Goal: Check status: Check status

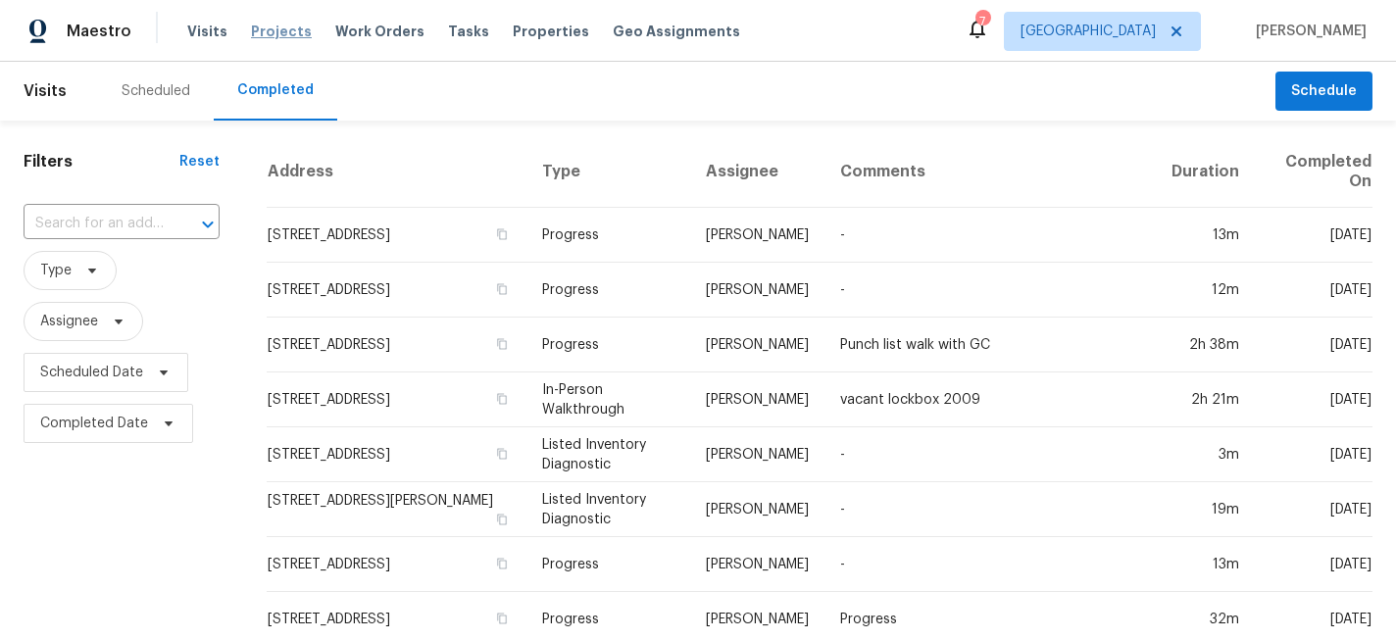
click at [287, 33] on span "Projects" at bounding box center [281, 32] width 61 height 20
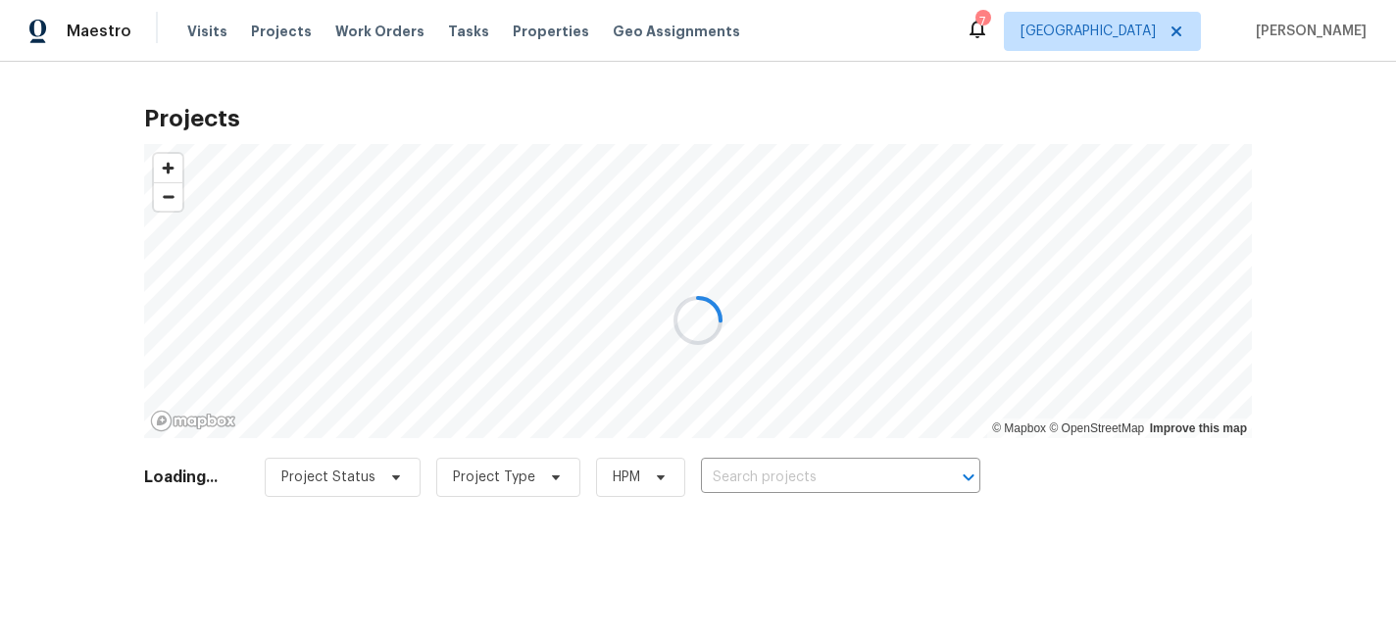
click at [731, 486] on div at bounding box center [698, 320] width 1396 height 640
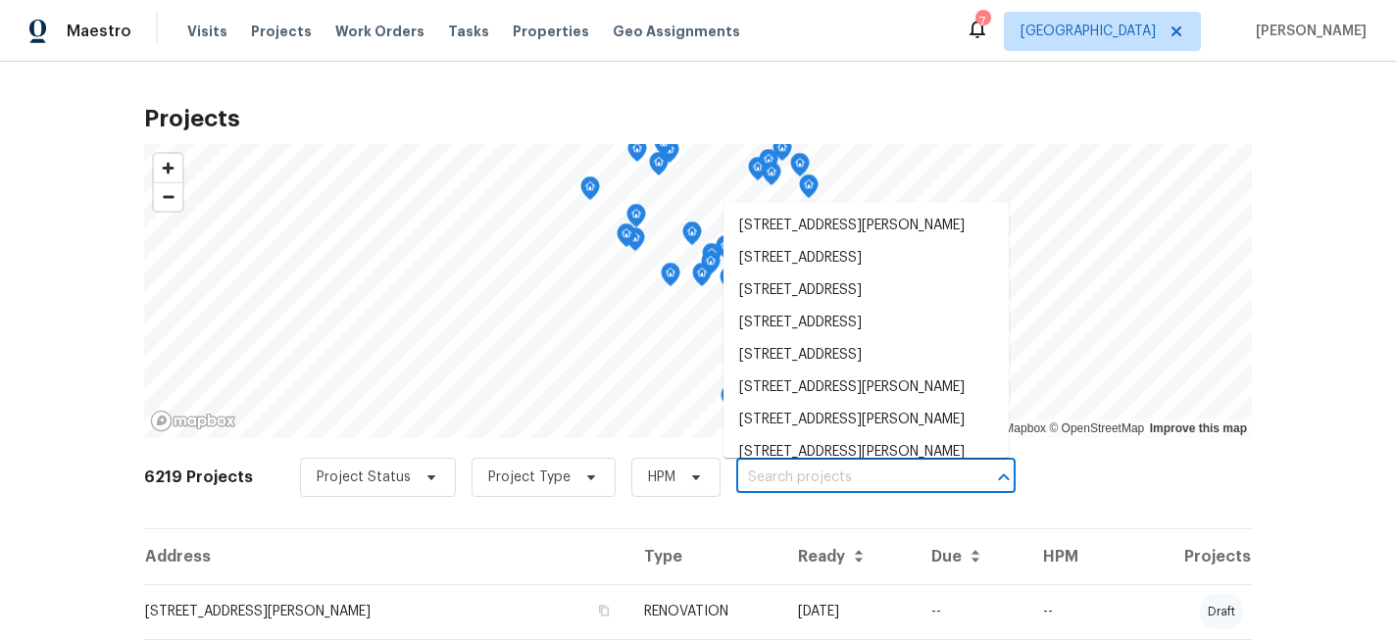
click at [743, 480] on input "text" at bounding box center [848, 478] width 225 height 30
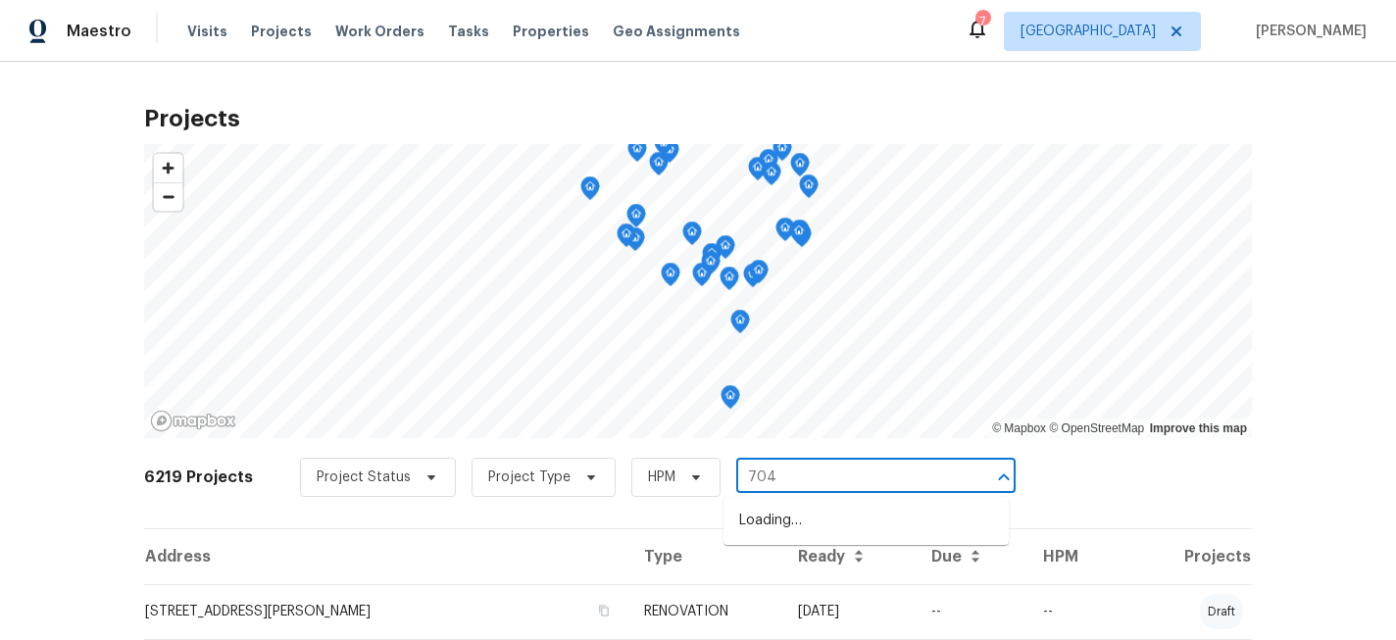
type input "7040"
click at [766, 524] on li "[STREET_ADDRESS][PERSON_NAME]" at bounding box center [866, 521] width 285 height 32
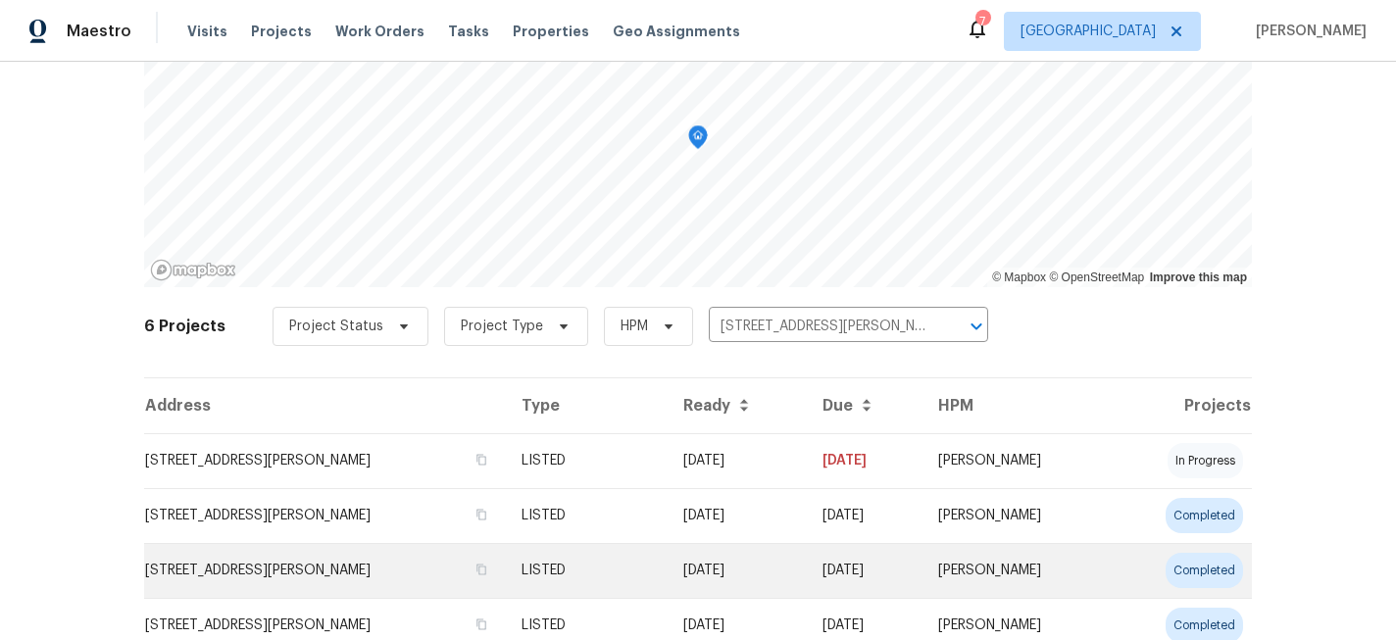
scroll to position [178, 0]
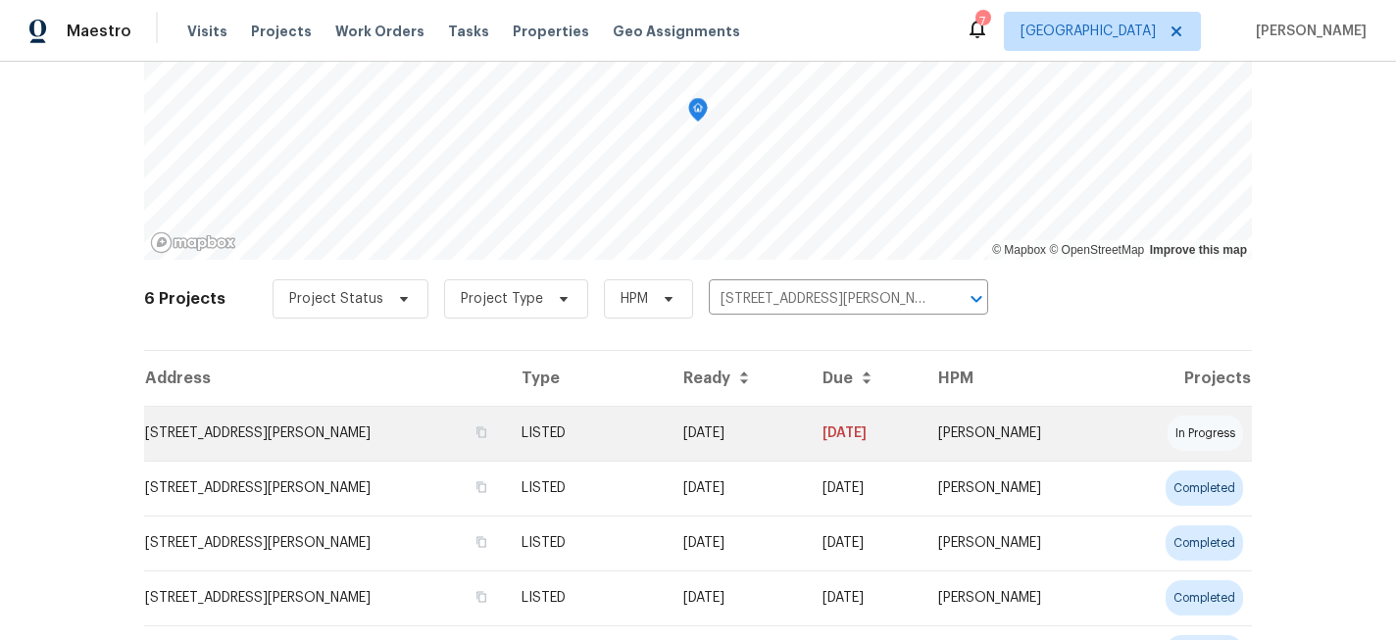
click at [360, 443] on td "[STREET_ADDRESS][PERSON_NAME]" at bounding box center [325, 433] width 362 height 55
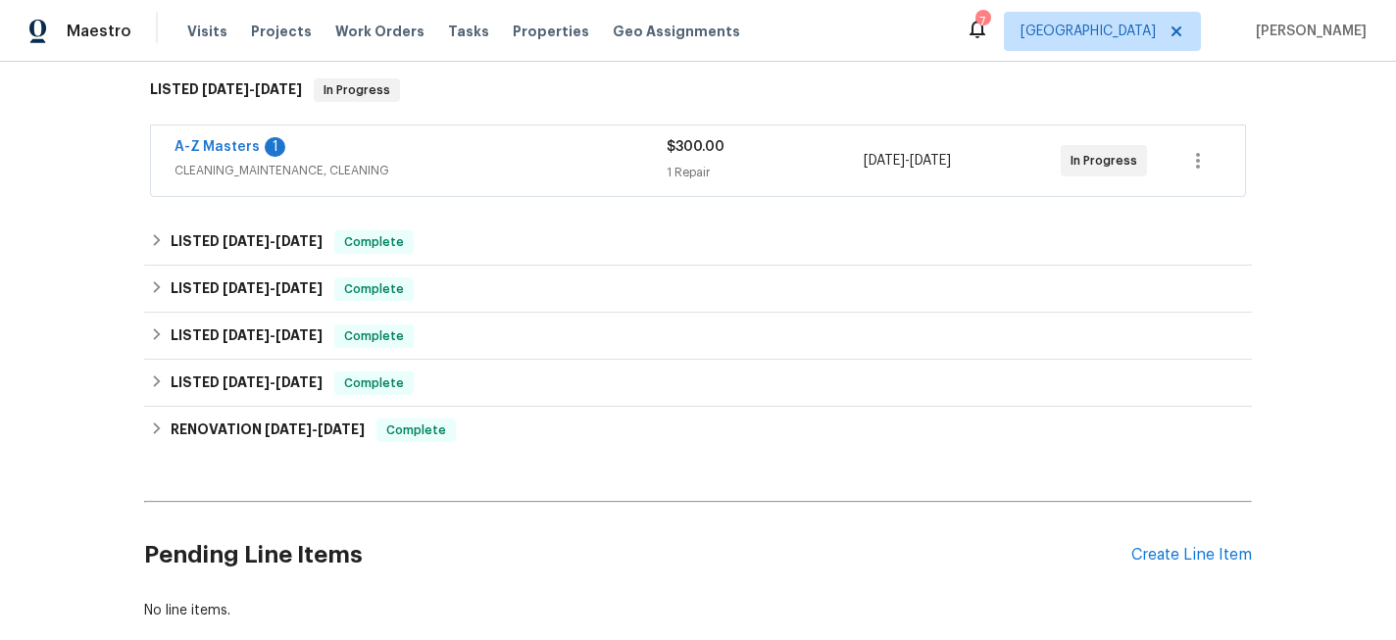
scroll to position [315, 0]
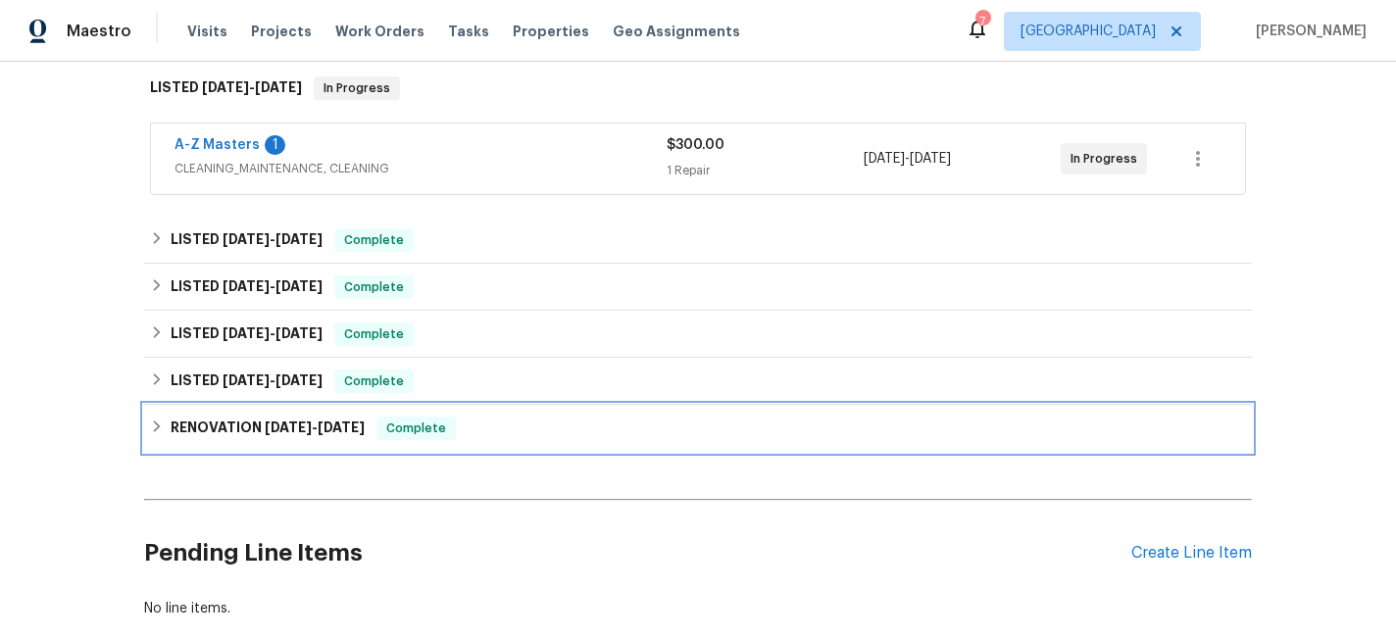
click at [194, 415] on div "RENOVATION [DATE] - [DATE] Complete" at bounding box center [698, 428] width 1108 height 47
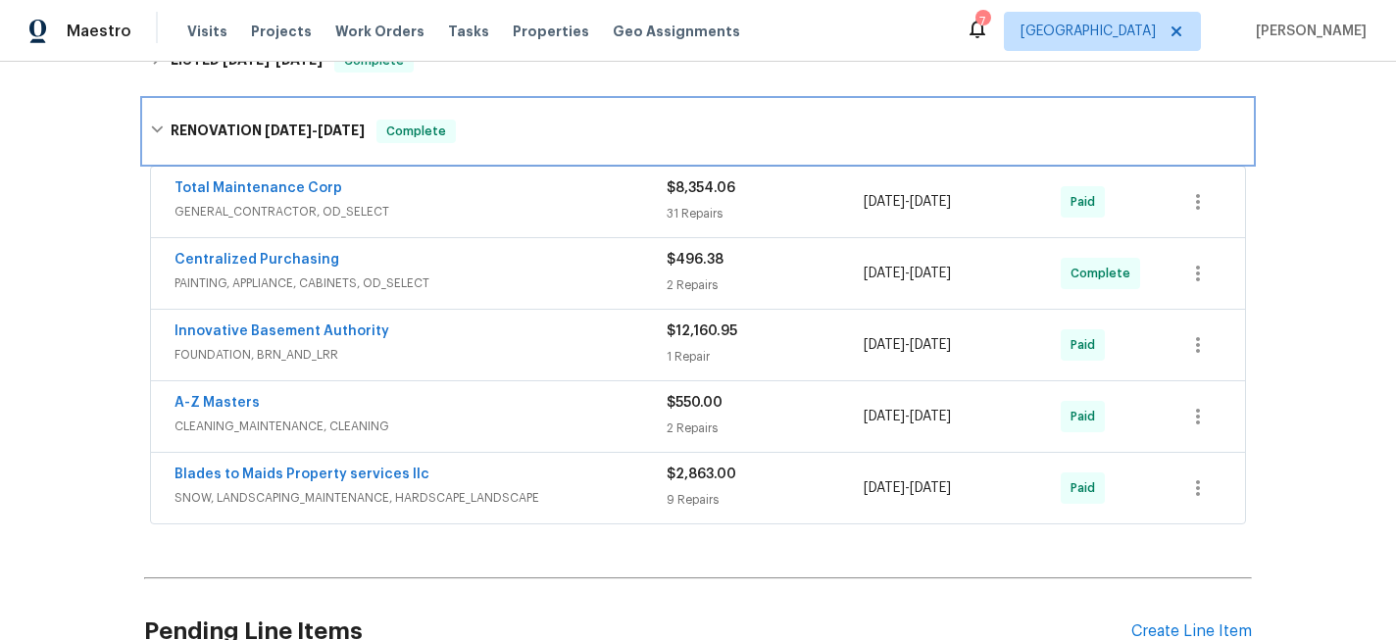
scroll to position [642, 0]
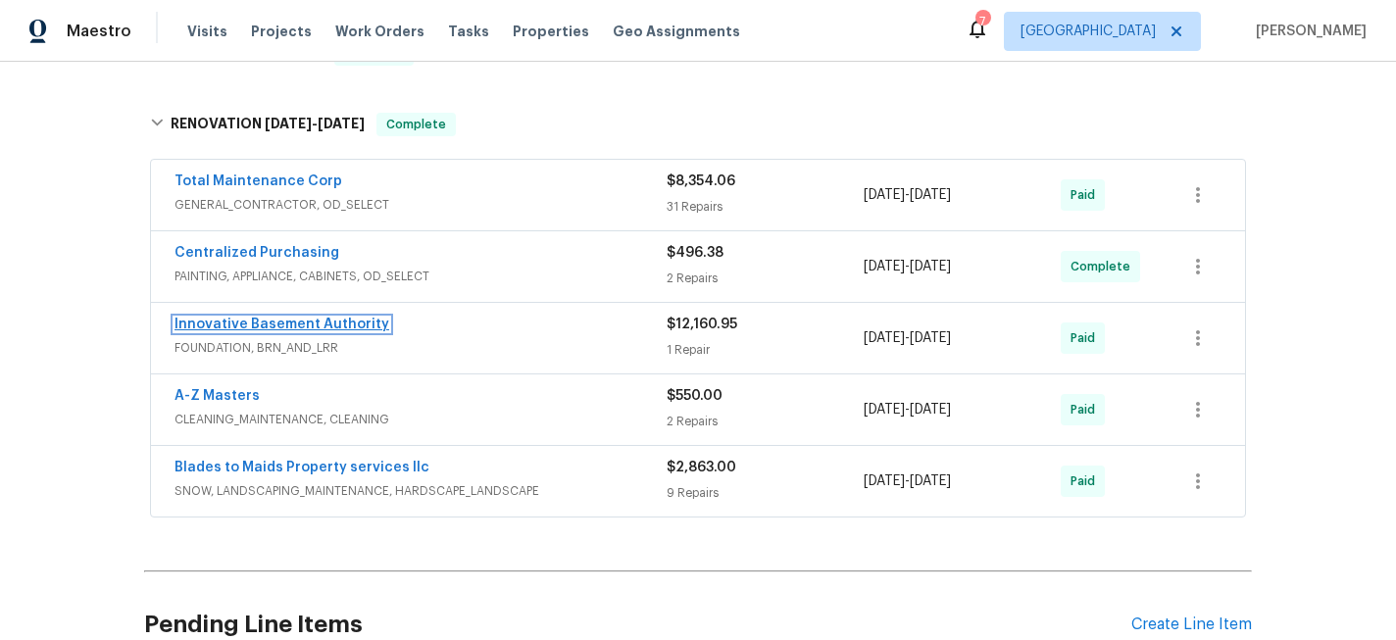
click at [330, 322] on link "Innovative Basement Authority" at bounding box center [282, 325] width 215 height 14
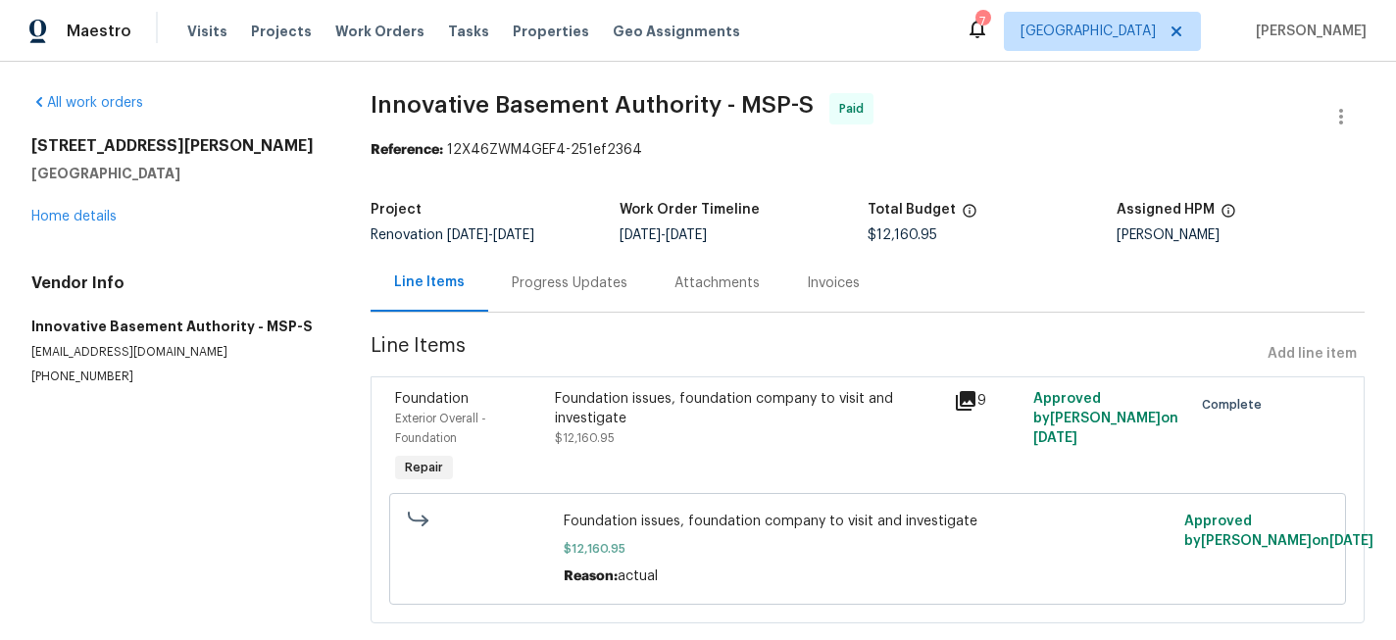
scroll to position [39, 0]
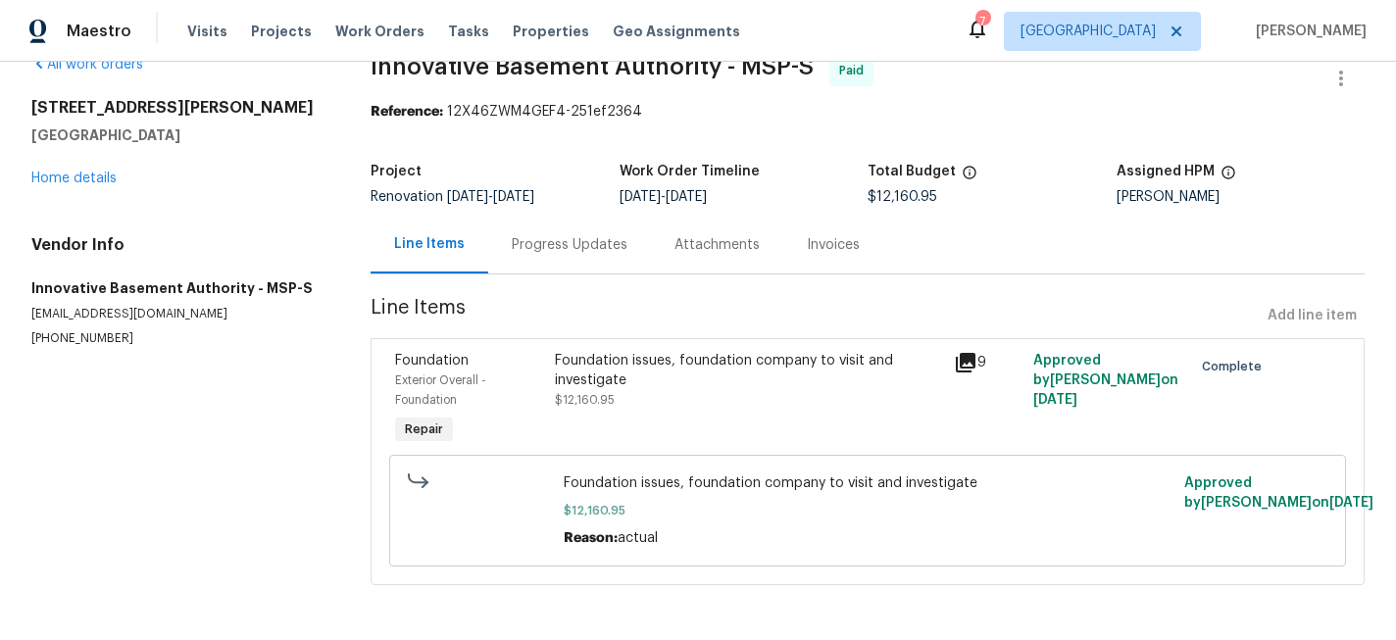
click at [686, 392] on div "Foundation issues, foundation company to visit and investigate $12,160.95" at bounding box center [748, 380] width 386 height 59
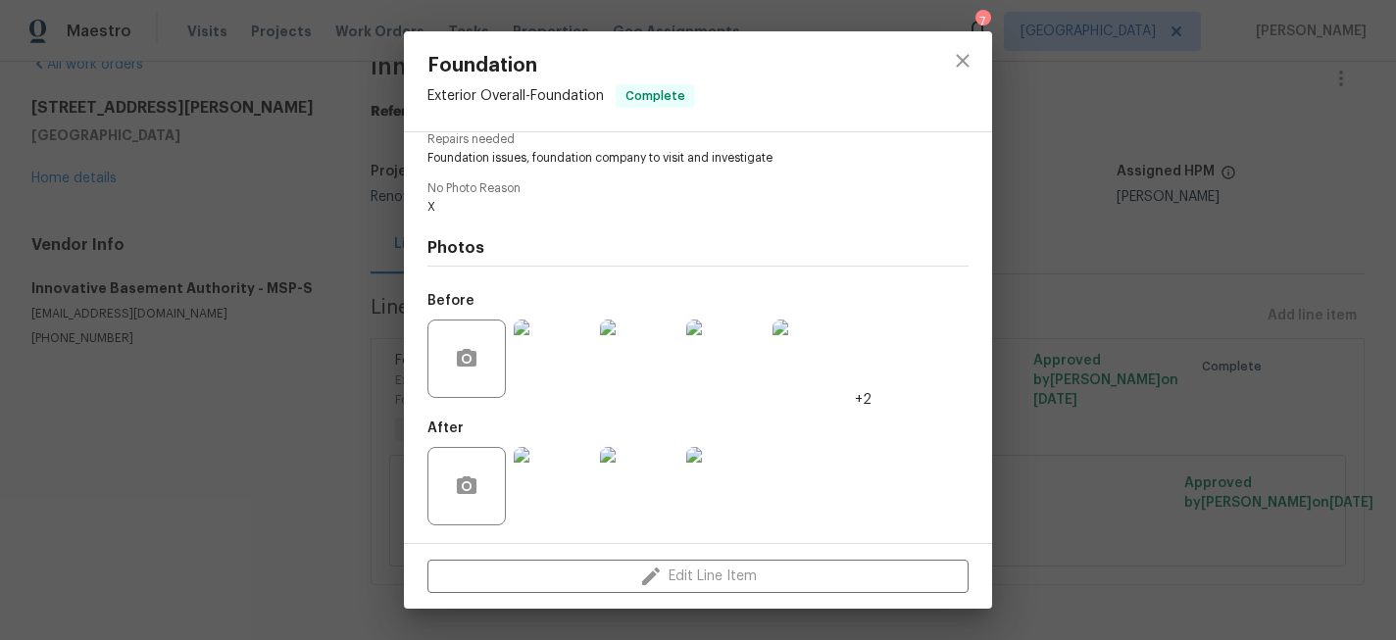
scroll to position [213, 0]
click at [646, 372] on img at bounding box center [639, 357] width 78 height 78
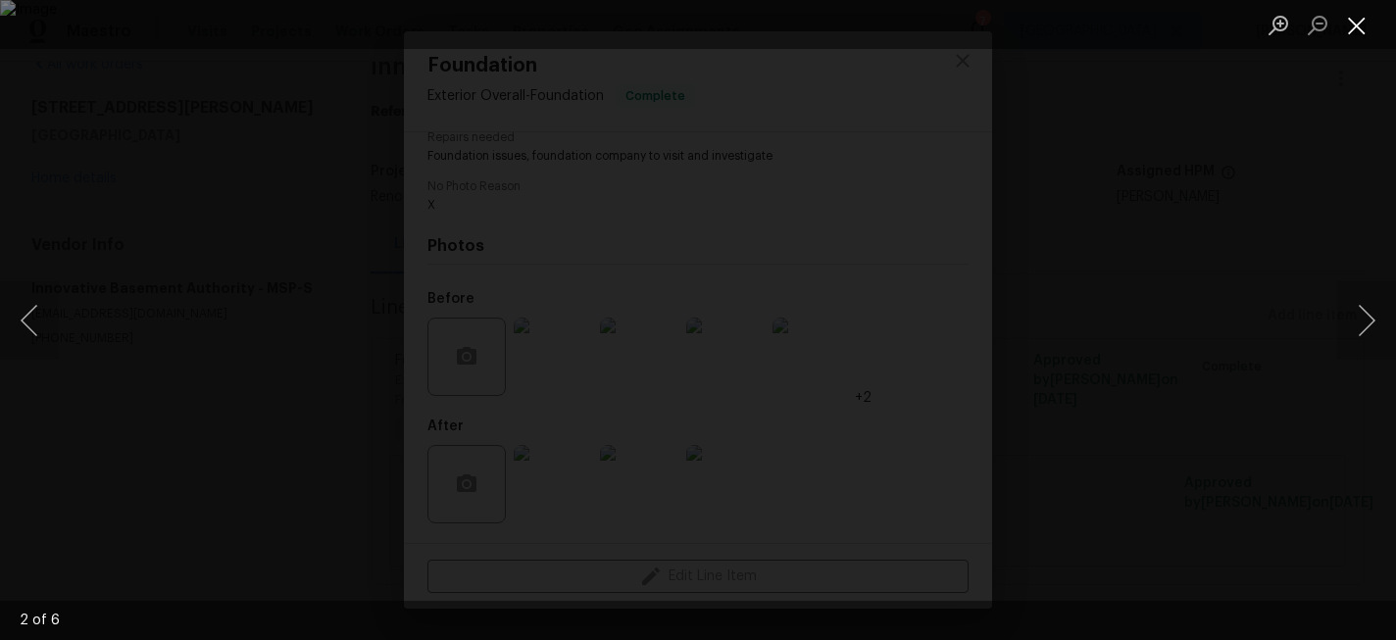
click at [1355, 29] on button "Close lightbox" at bounding box center [1357, 25] width 39 height 34
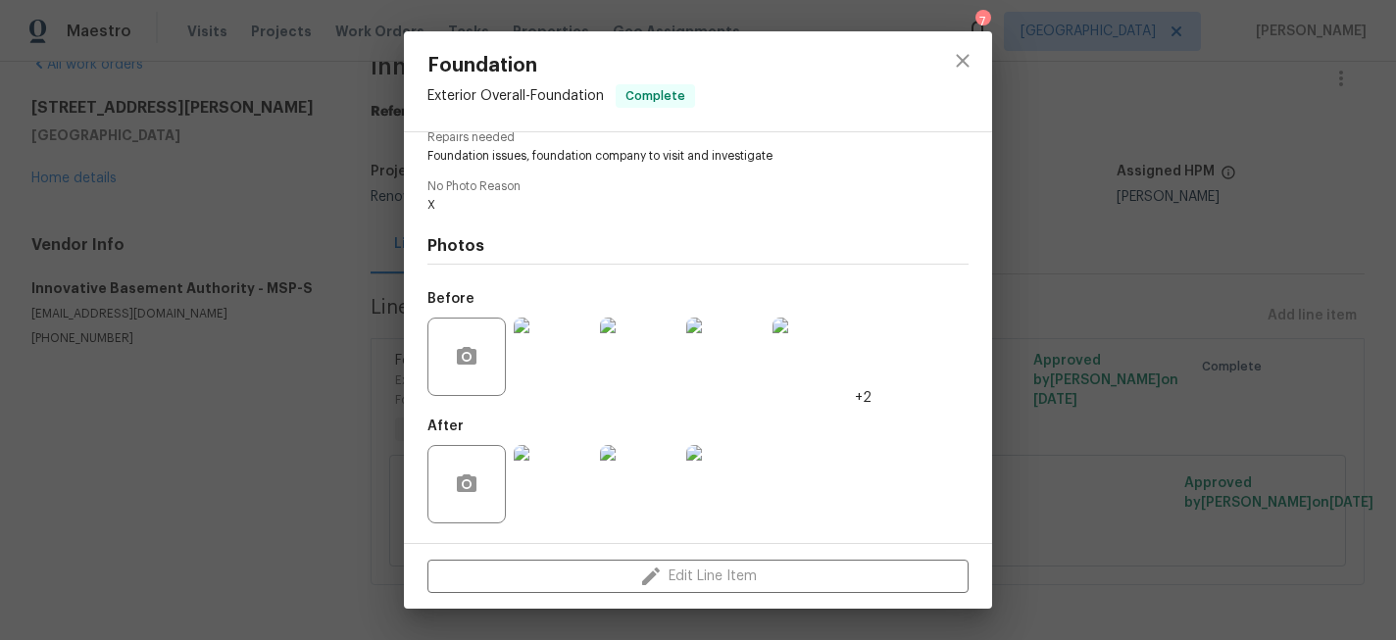
click at [634, 355] on img at bounding box center [639, 357] width 78 height 78
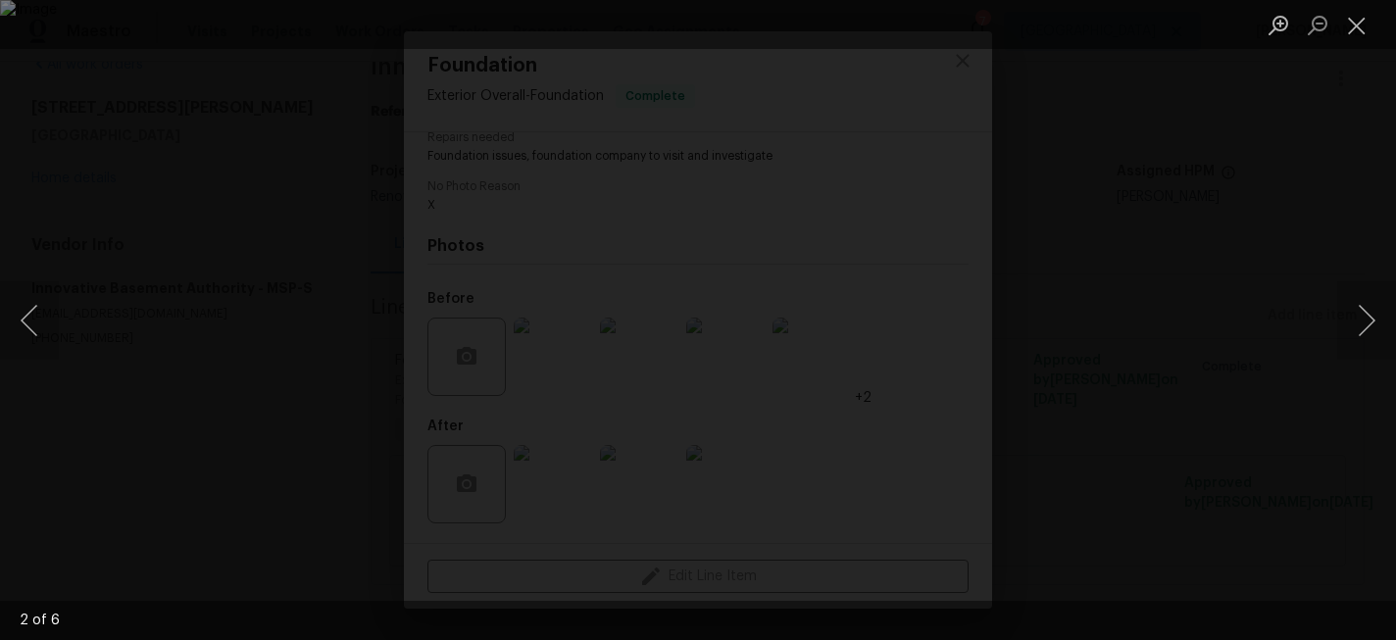
click at [869, 417] on img "Lightbox" at bounding box center [698, 320] width 1396 height 640
click at [1362, 20] on button "Close lightbox" at bounding box center [1357, 25] width 39 height 34
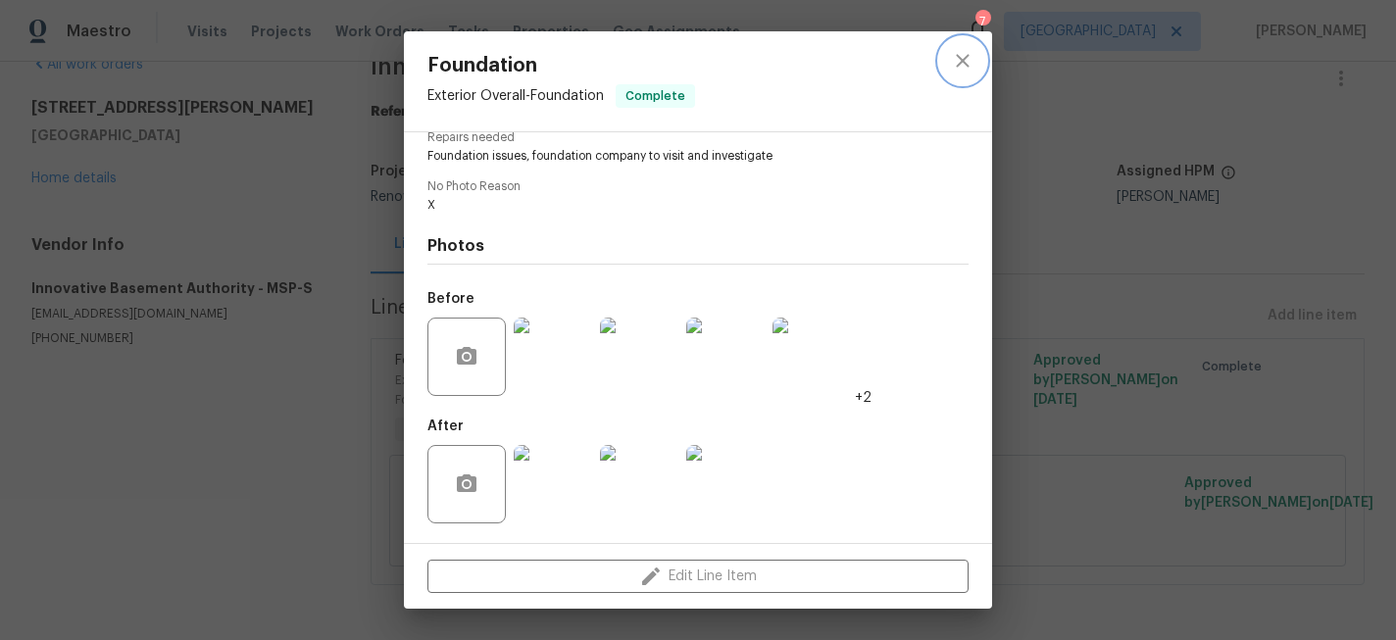
click at [956, 57] on icon "close" at bounding box center [963, 61] width 24 height 24
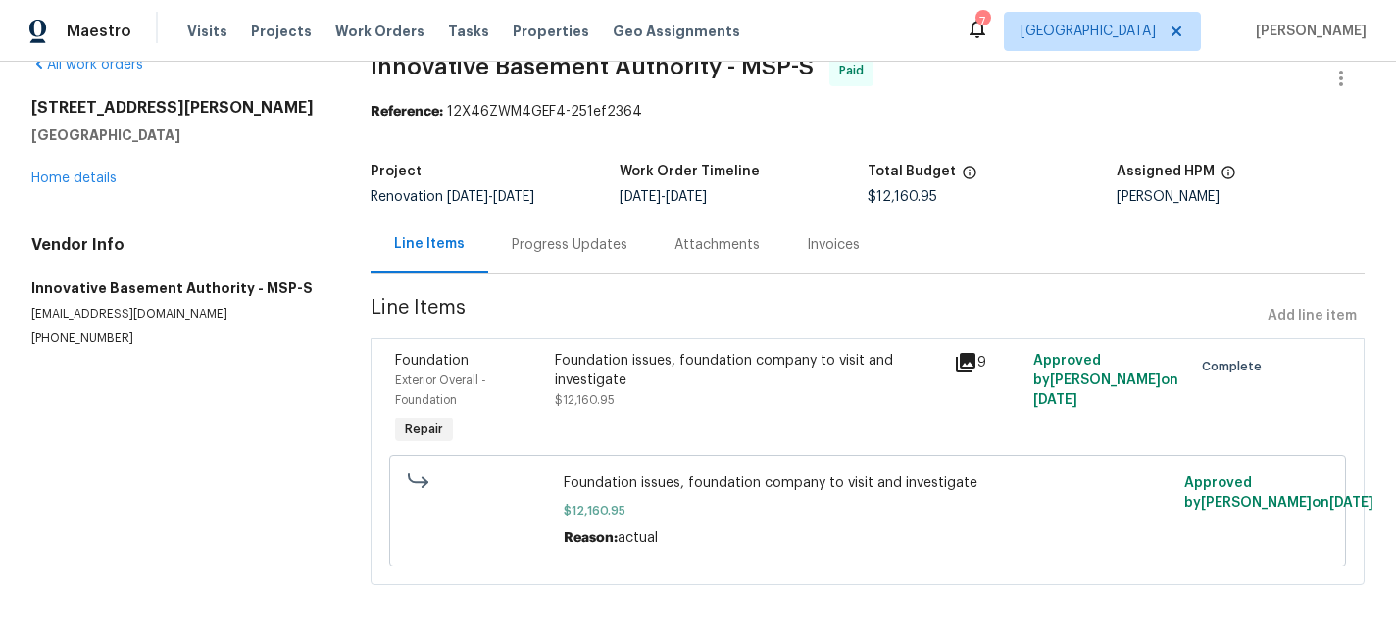
scroll to position [0, 0]
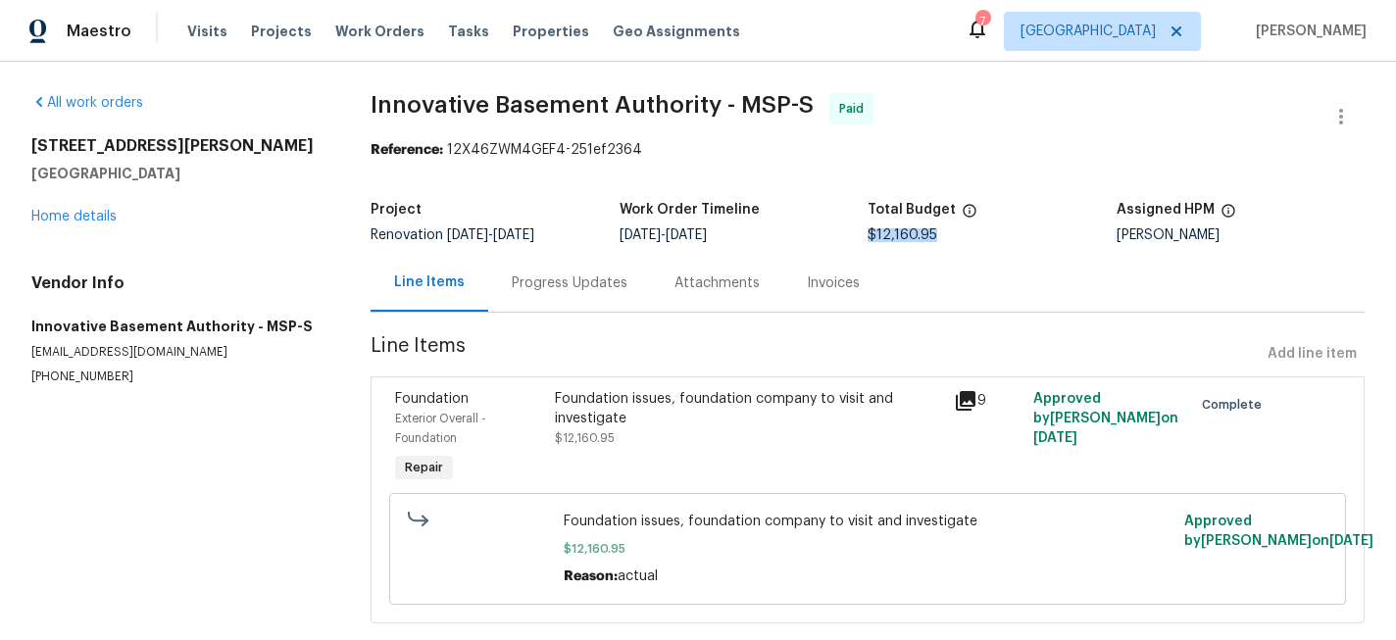
drag, startPoint x: 868, startPoint y: 233, endPoint x: 965, endPoint y: 233, distance: 97.1
click at [965, 233] on div "$12,160.95" at bounding box center [992, 235] width 248 height 14
click at [947, 168] on section "Innovative Basement Authority - MSP-S Paid Reference: 12X46ZWM4GEF4-251ef2364 P…" at bounding box center [868, 370] width 994 height 554
